Goal: Information Seeking & Learning: Learn about a topic

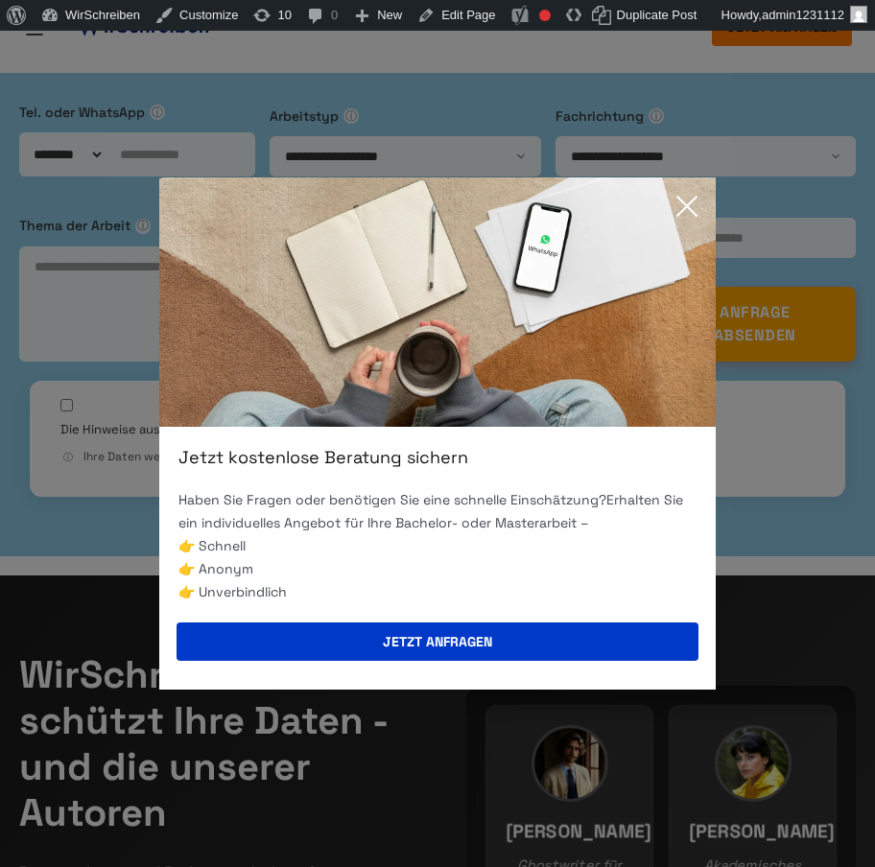
click at [264, 424] on img at bounding box center [437, 301] width 556 height 249
click at [235, 435] on div "Jetzt kostenlose Beratung sichern Haben Sie Fragen oder benötigen Sie eine schn…" at bounding box center [437, 433] width 556 height 512
click at [688, 201] on icon at bounding box center [686, 206] width 38 height 38
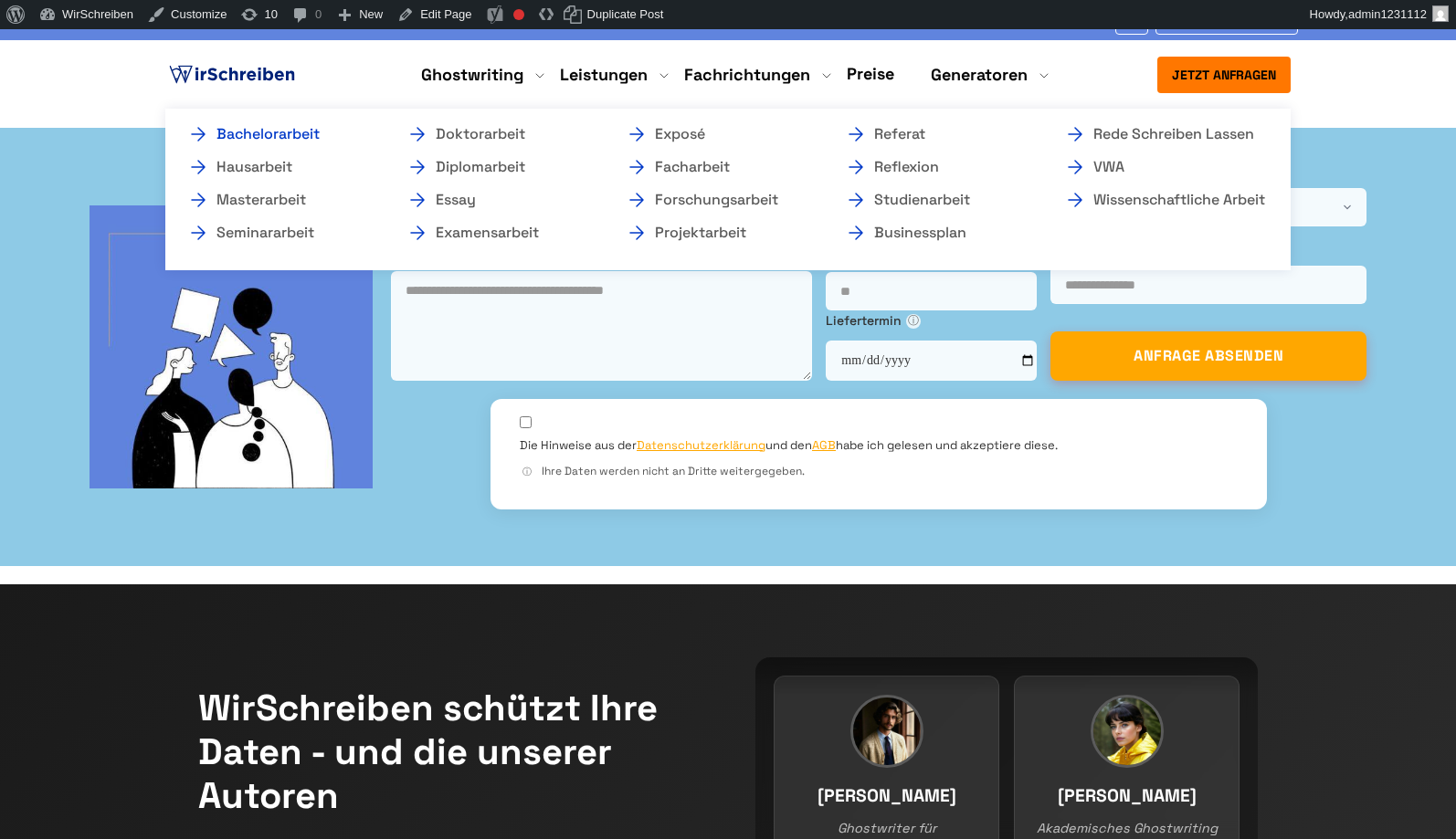
click at [318, 136] on link "Bachelorarbeit" at bounding box center [279, 133] width 183 height 22
